Goal: Navigation & Orientation: Find specific page/section

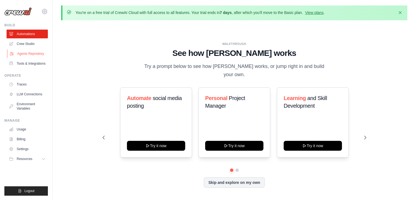
click at [25, 54] on link "Agents Repository" at bounding box center [27, 53] width 41 height 9
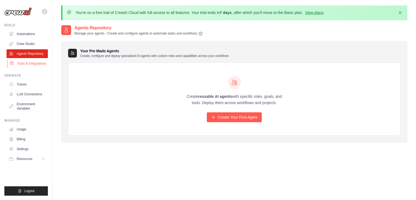
click at [21, 65] on link "Tools & Integrations" at bounding box center [27, 63] width 41 height 9
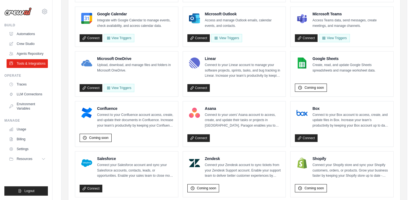
scroll to position [130, 0]
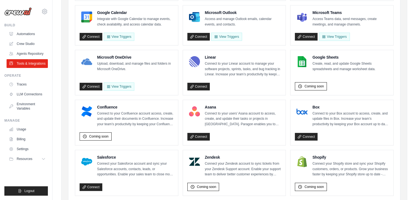
click at [181, 76] on ul "Gmail Send, receive, and manage Gmail messages and email settings. Coming soon …" at bounding box center [234, 174] width 318 height 429
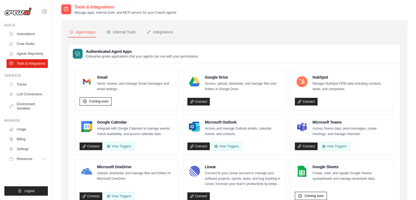
scroll to position [0, 0]
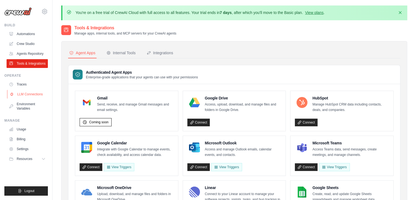
click at [22, 93] on link "LLM Connections" at bounding box center [27, 94] width 41 height 9
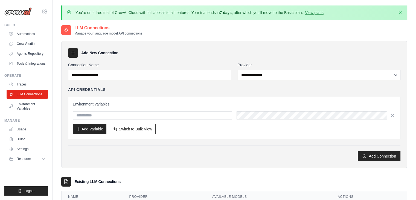
scroll to position [30, 0]
